Goal: Task Accomplishment & Management: Manage account settings

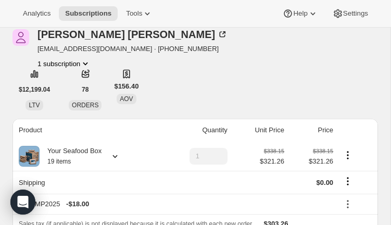
scroll to position [88, 0]
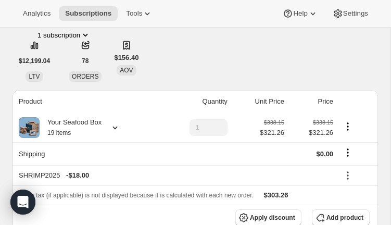
click at [116, 127] on icon at bounding box center [115, 127] width 10 height 10
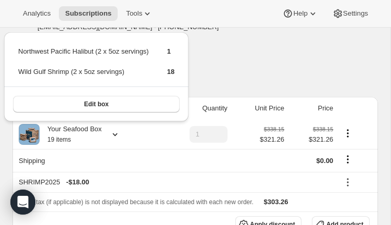
scroll to position [79, 0]
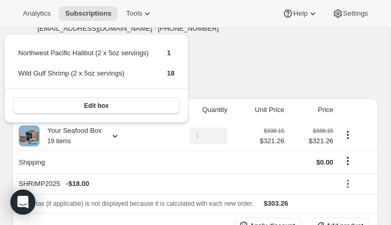
click at [250, 70] on div "[PERSON_NAME] [EMAIL_ADDRESS][DOMAIN_NAME] · [PHONE_NUMBER] 1 subscription $12,…" at bounding box center [196, 49] width 366 height 81
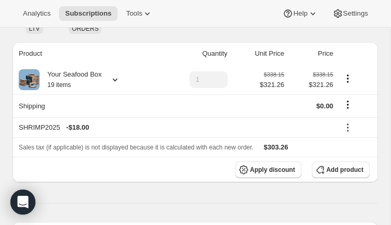
scroll to position [146, 0]
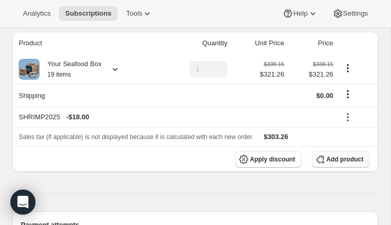
click at [333, 158] on span "Add product" at bounding box center [345, 159] width 37 height 8
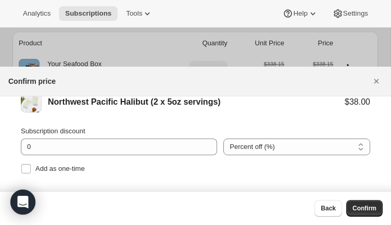
scroll to position [38, 0]
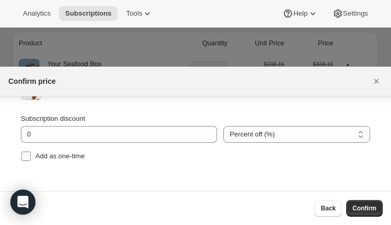
click at [28, 155] on input "Add as one-time" at bounding box center [25, 156] width 9 height 9
checkbox input "true"
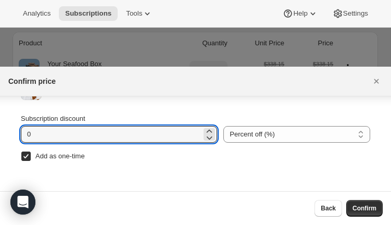
drag, startPoint x: 49, startPoint y: 131, endPoint x: -24, endPoint y: 122, distance: 73.4
click at [0, 122] on html "Analytics Subscriptions Tools Help Settings Skip to content Subscription #22009…" at bounding box center [195, 112] width 391 height 225
type input "100"
click at [296, 136] on select "Percent off (%) Amount off ($)" at bounding box center [297, 134] width 147 height 17
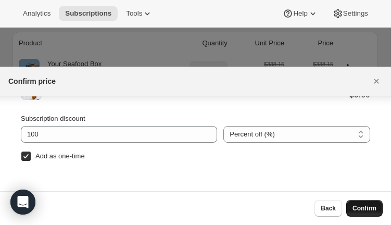
click at [364, 210] on span "Confirm" at bounding box center [365, 208] width 24 height 8
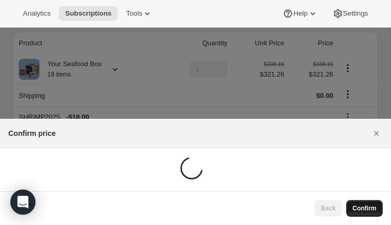
scroll to position [146, 0]
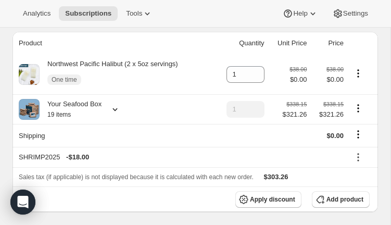
click at [116, 109] on icon at bounding box center [115, 109] width 5 height 3
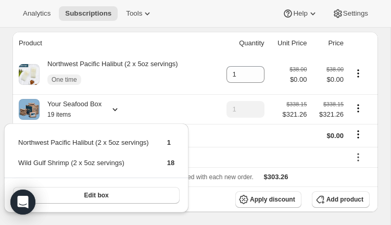
click at [198, 109] on div "Your Seafood Box 19 items" at bounding box center [115, 109] width 193 height 21
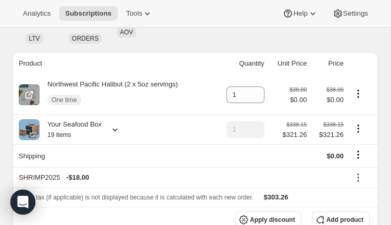
scroll to position [124, 0]
